Goal: Find specific page/section: Find specific page/section

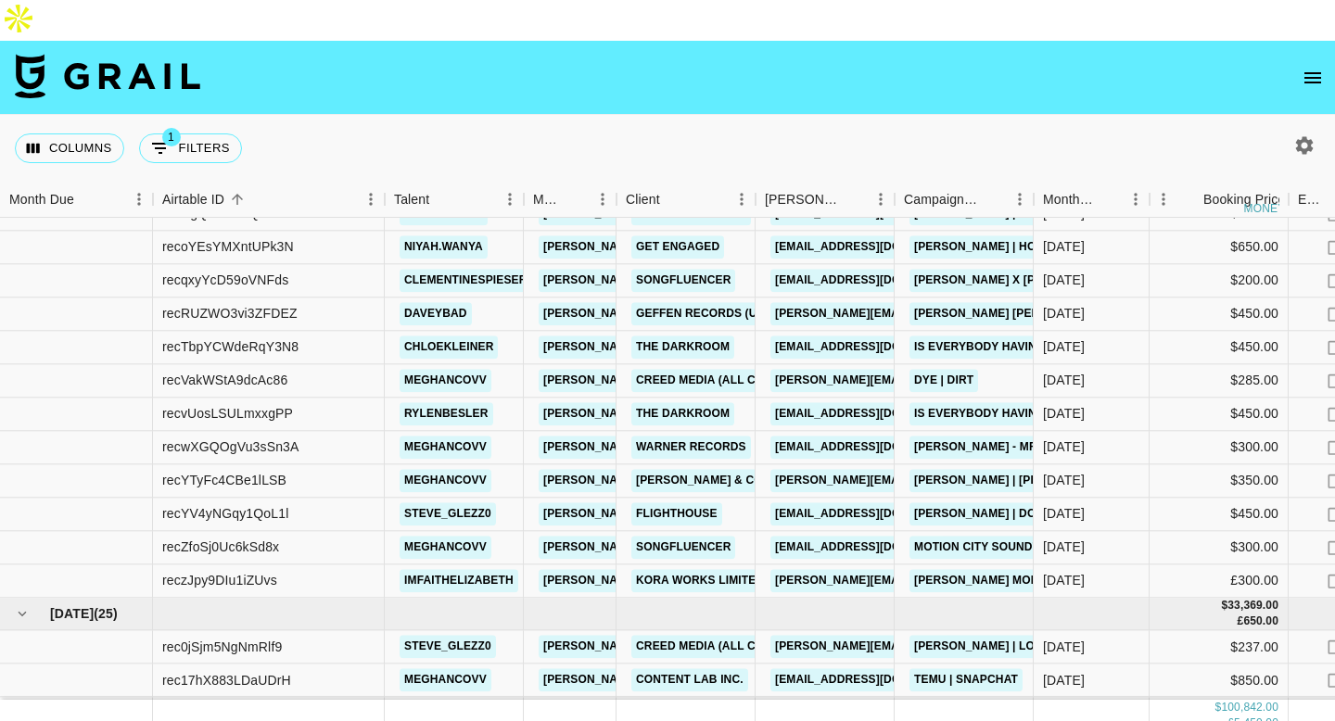
scroll to position [726, 0]
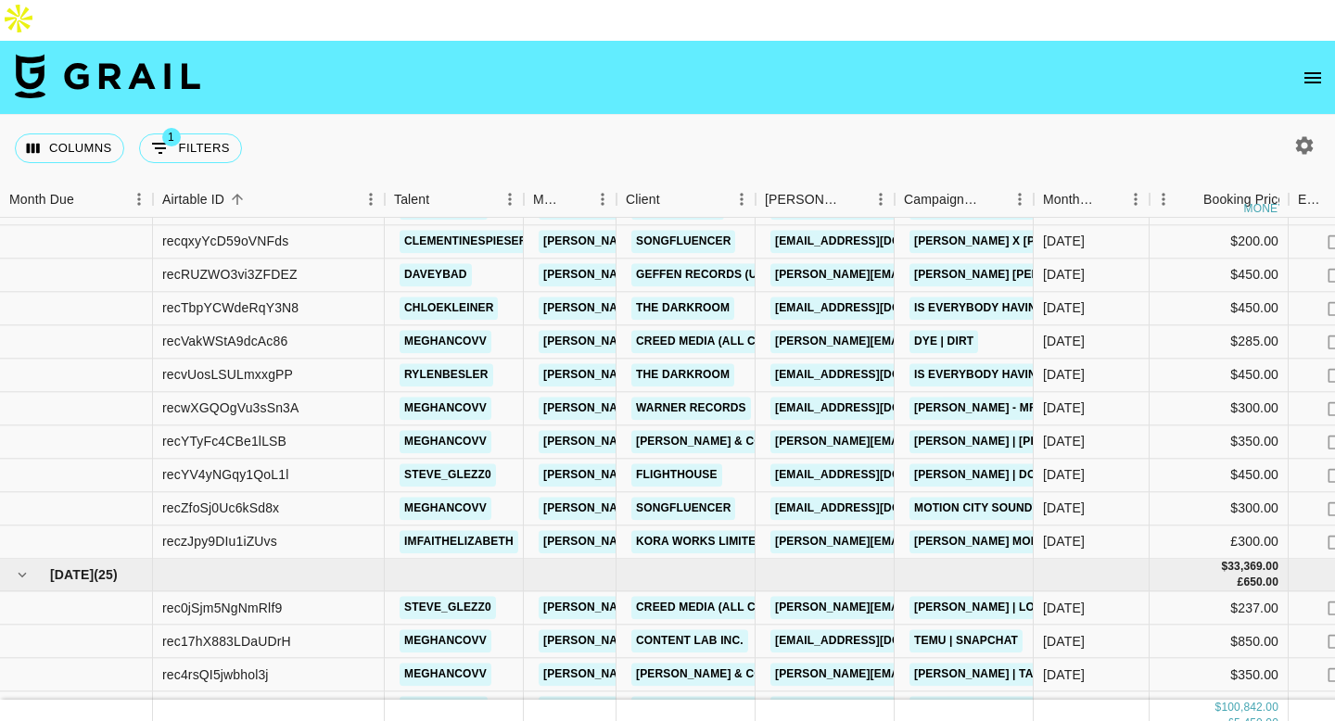
click at [1316, 67] on icon "open drawer" at bounding box center [1312, 78] width 22 height 22
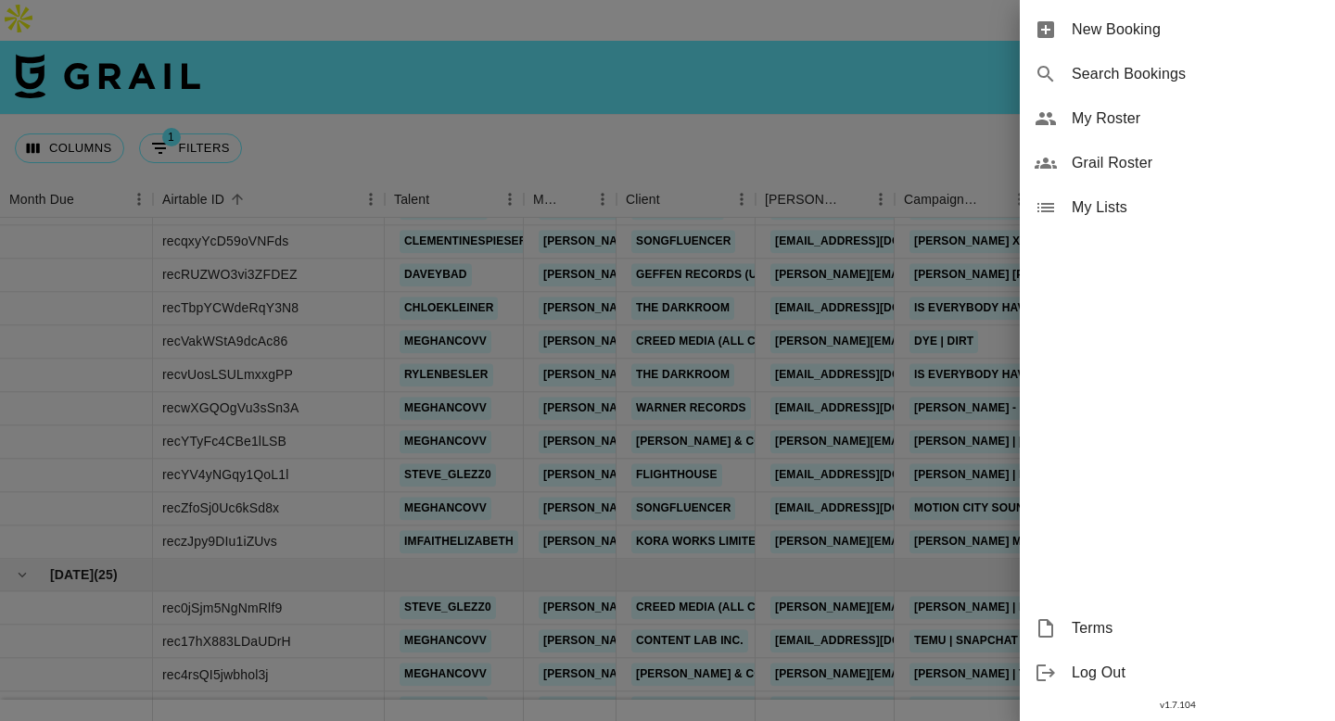
click at [743, 100] on div at bounding box center [667, 360] width 1335 height 721
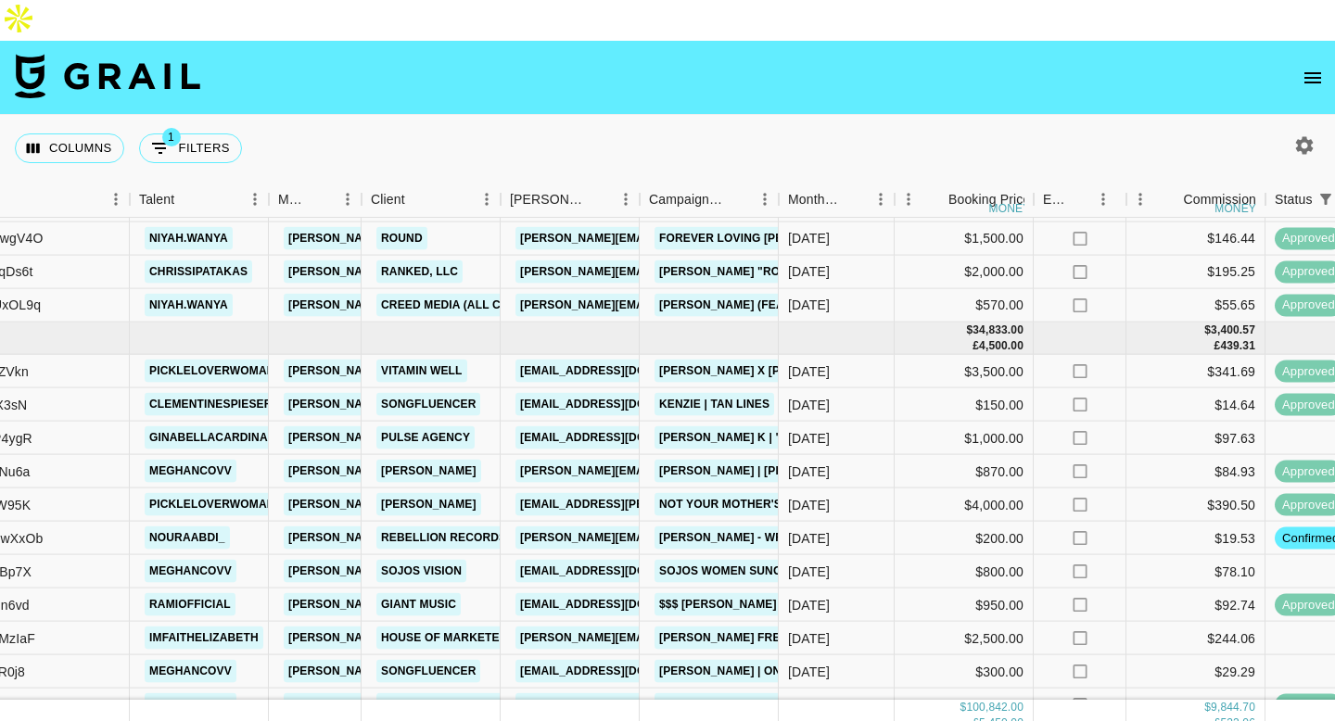
scroll to position [1990, 350]
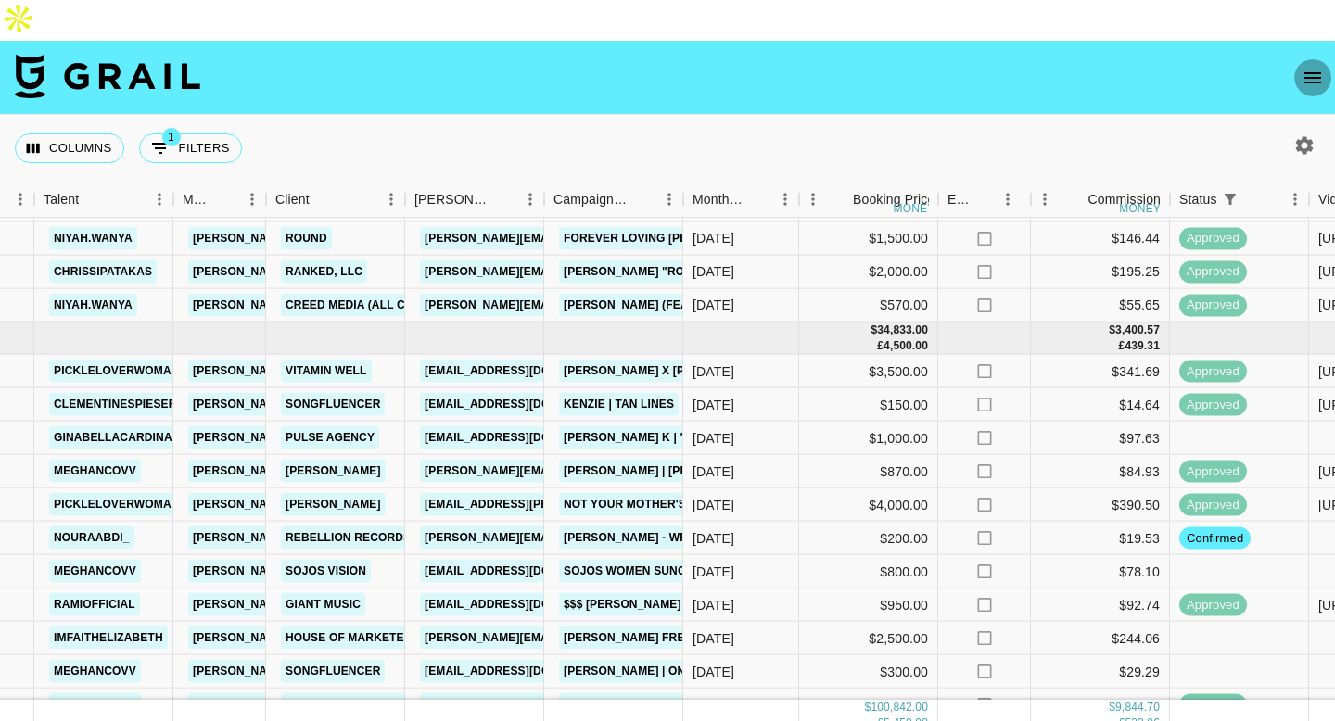
click at [1310, 67] on icon "open drawer" at bounding box center [1312, 78] width 22 height 22
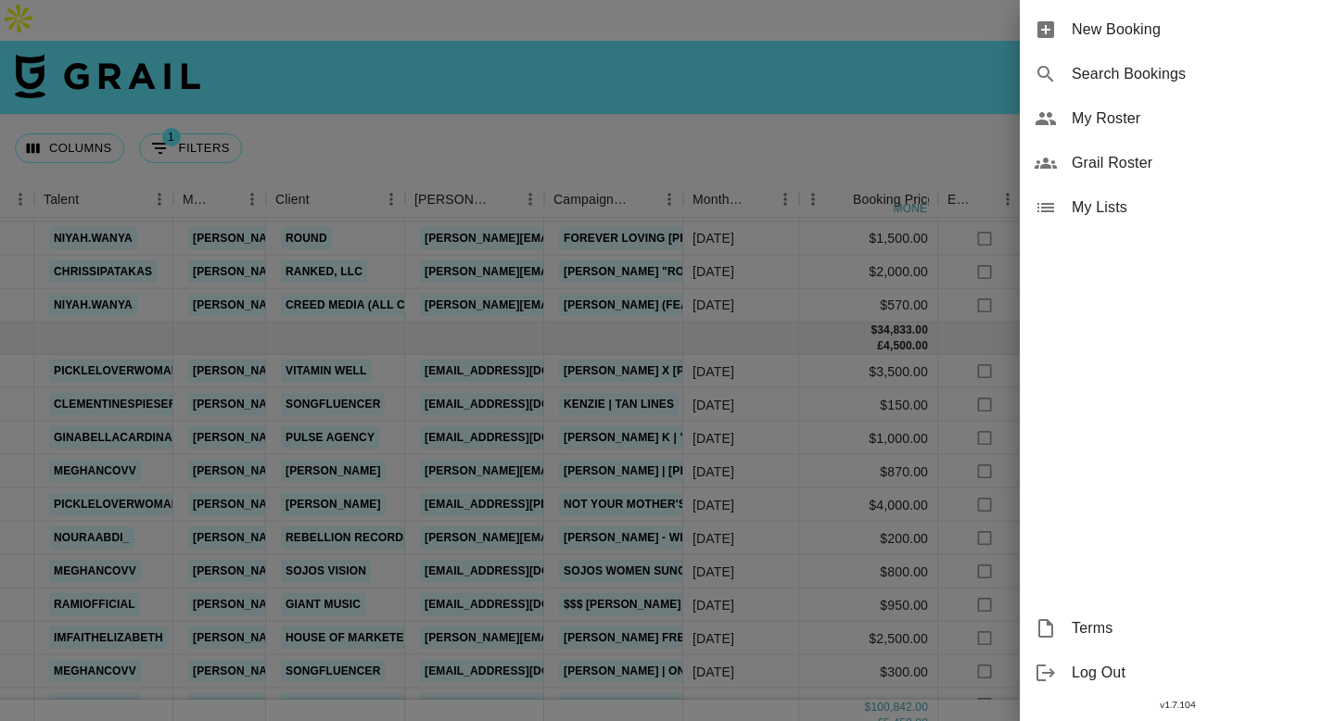
click at [1108, 127] on span "My Roster" at bounding box center [1195, 119] width 248 height 22
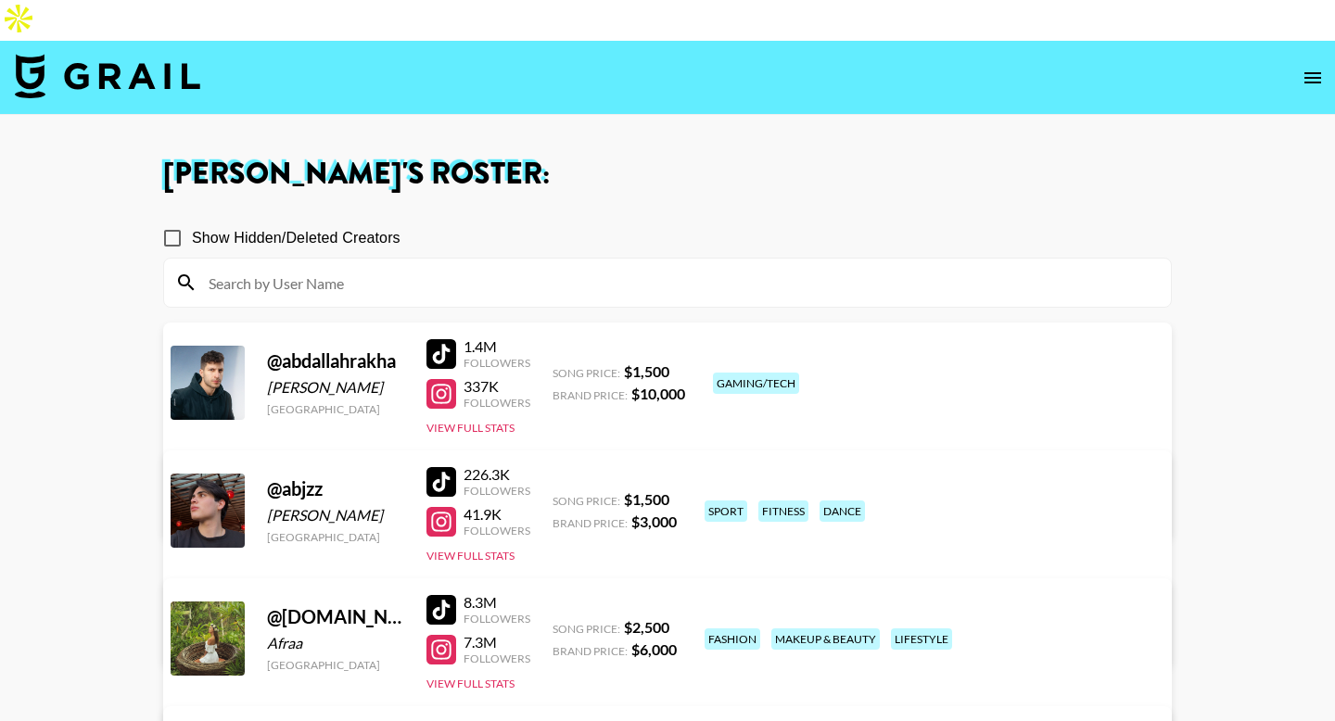
click at [444, 268] on input at bounding box center [678, 283] width 962 height 30
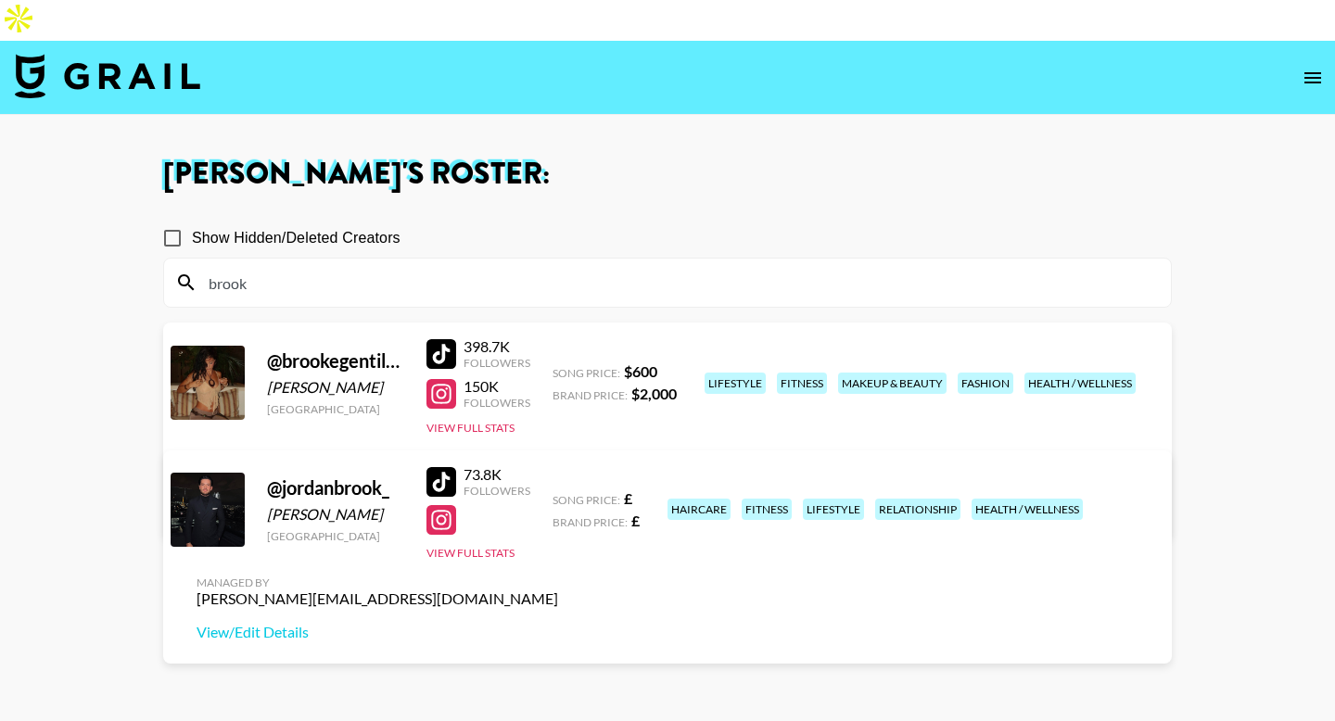
type input "brook"
click at [18, 413] on main "[PERSON_NAME] 's Roster: Show Hidden/Deleted Creators brook @ brookegentilee [P…" at bounding box center [667, 468] width 1335 height 706
click at [445, 339] on div at bounding box center [441, 354] width 30 height 30
